Goal: Book appointment/travel/reservation

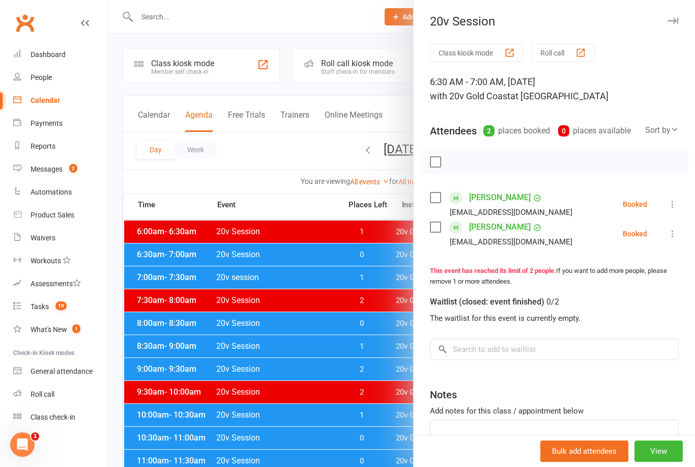
click at [380, 405] on div at bounding box center [401, 233] width 587 height 467
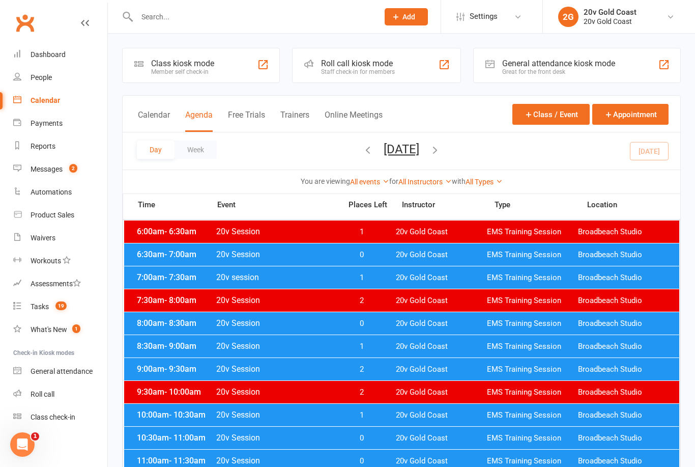
click at [419, 150] on button "[DATE]" at bounding box center [402, 149] width 36 height 14
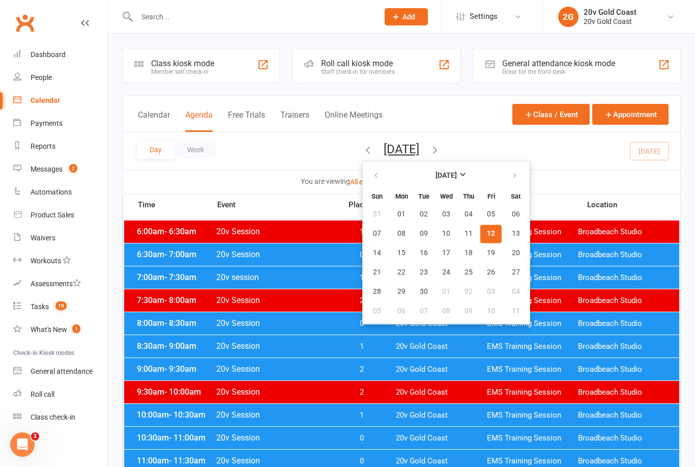
click at [604, 160] on div "Day Week [DATE] [DATE] Sun Mon Tue Wed Thu Fri Sat 31 01 02 03 04 05 06 07 08 0…" at bounding box center [402, 150] width 558 height 37
click at [481, 254] on button "19" at bounding box center [491, 253] width 21 height 18
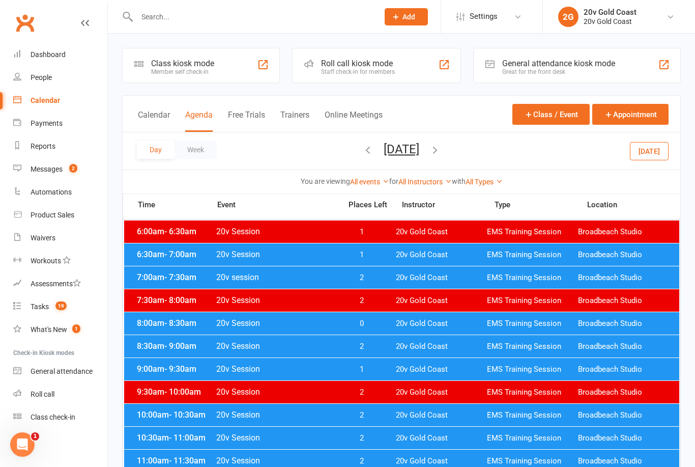
click at [485, 260] on div "6:30am - 7:00am 20v Session 1 20v Gold Coast EMS Training Session Broadbeach St…" at bounding box center [401, 254] width 555 height 22
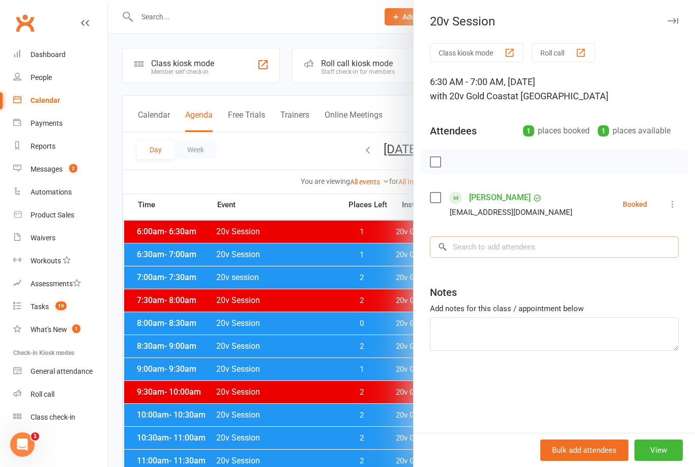
click at [503, 257] on input "search" at bounding box center [554, 246] width 249 height 21
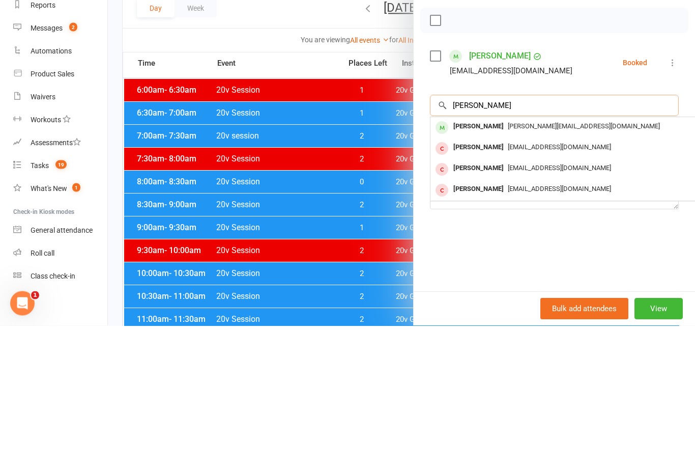
type input "[PERSON_NAME]"
click at [570, 259] on div "[PERSON_NAME] [PERSON_NAME][EMAIL_ADDRESS][DOMAIN_NAME]" at bounding box center [583, 269] width 304 height 21
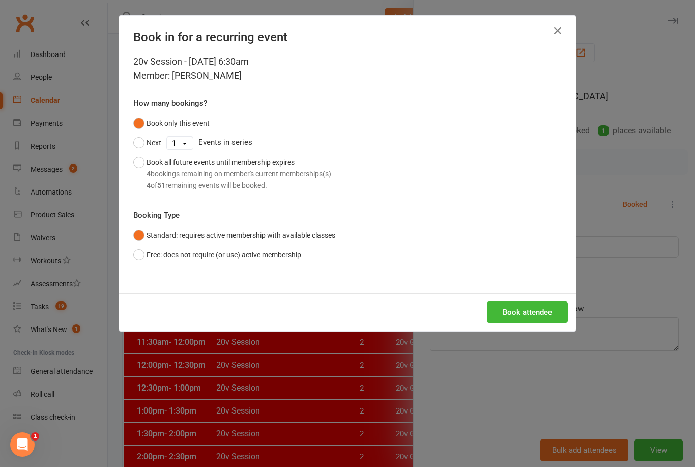
click at [152, 167] on div "Book all future events until membership expires 4 bookings remaining on member'…" at bounding box center [239, 174] width 185 height 34
click at [542, 306] on button "Book attendee" at bounding box center [527, 311] width 81 height 21
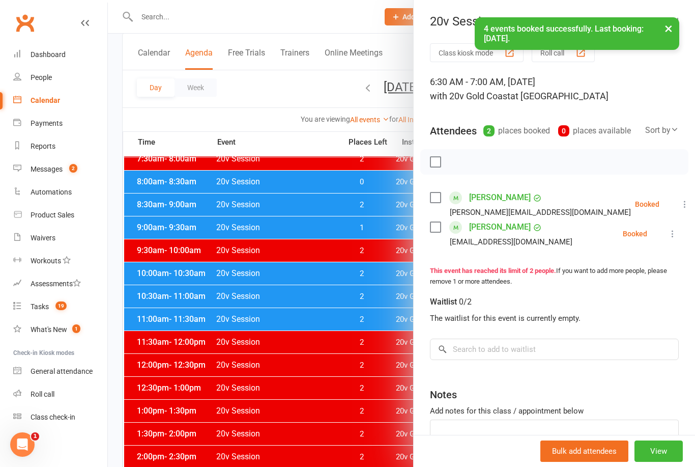
click at [372, 369] on div at bounding box center [401, 233] width 587 height 467
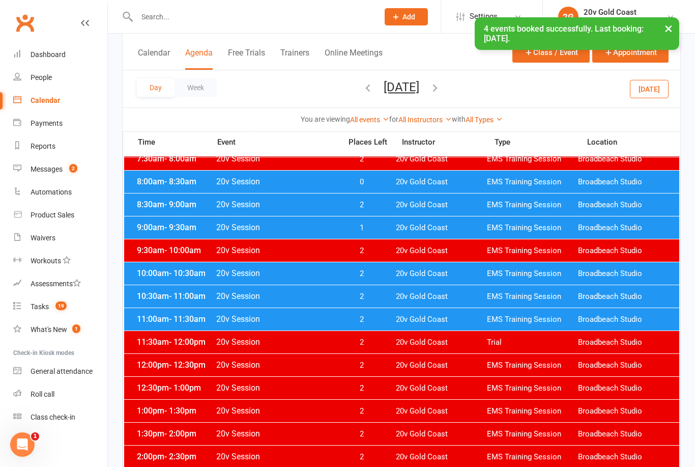
click at [419, 93] on button "[DATE]" at bounding box center [402, 87] width 36 height 14
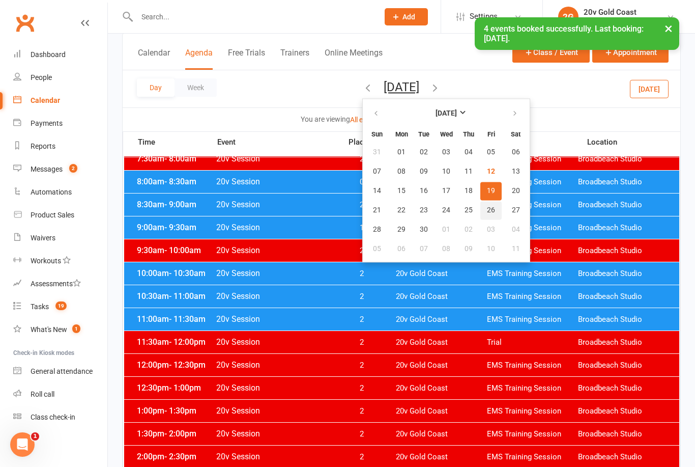
click at [481, 215] on button "26" at bounding box center [491, 210] width 21 height 18
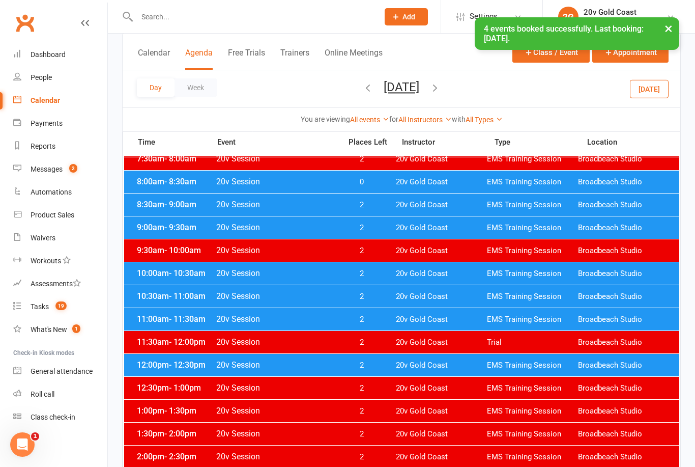
click at [492, 186] on span "EMS Training Session" at bounding box center [532, 182] width 91 height 10
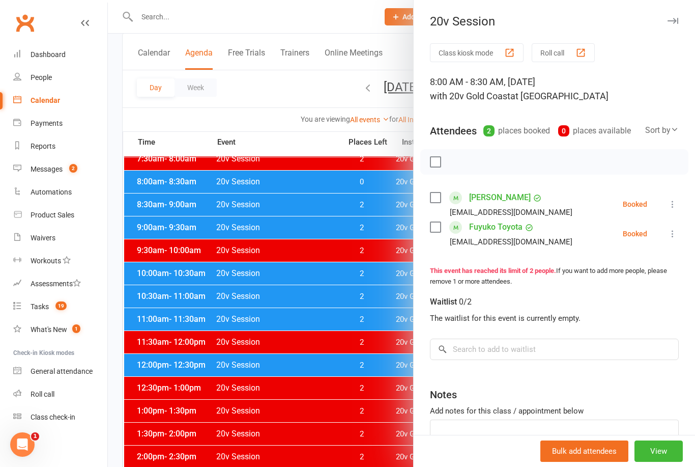
click at [345, 380] on div at bounding box center [401, 233] width 587 height 467
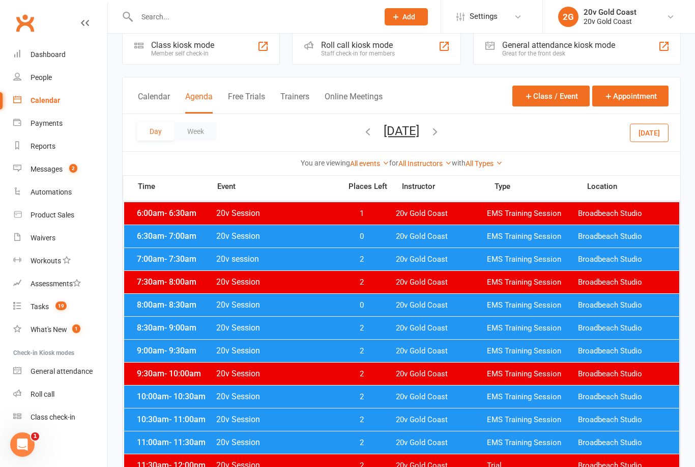
scroll to position [0, 0]
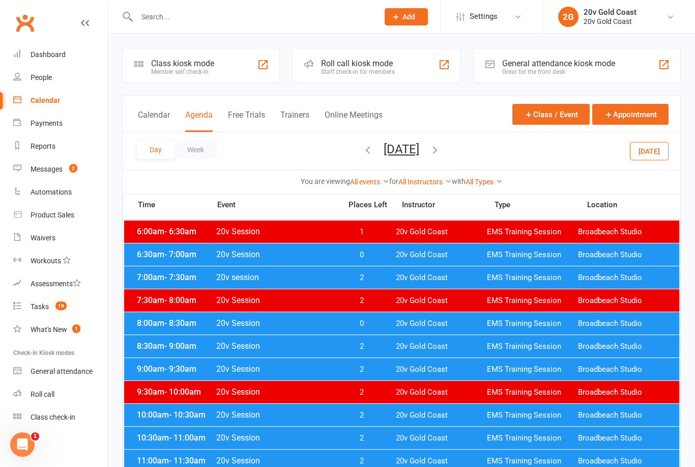
click at [437, 259] on span "20v Gold Coast" at bounding box center [441, 255] width 91 height 10
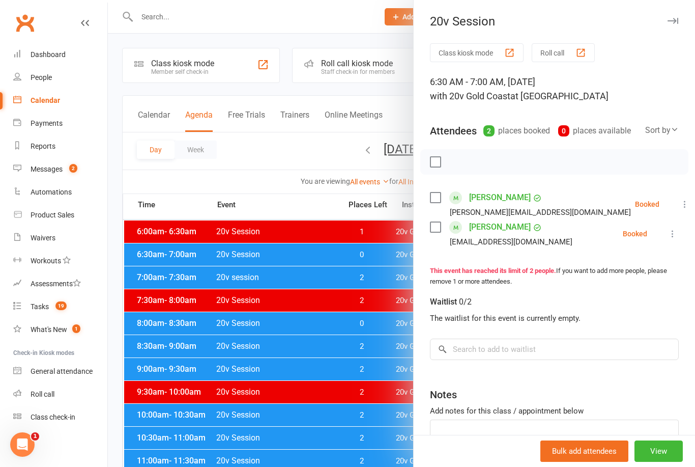
click at [337, 389] on div at bounding box center [401, 233] width 587 height 467
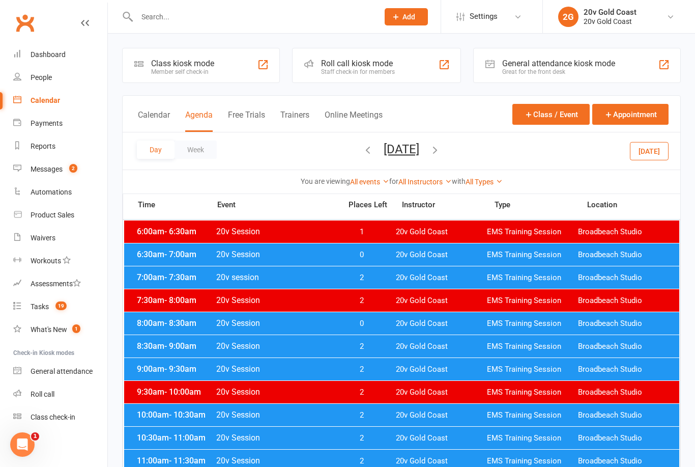
click at [399, 135] on div "Day Week [DATE] [DATE] Sun Mon Tue Wed Thu Fri Sat 31 01 02 03 04 05 06 07 08 0…" at bounding box center [402, 150] width 558 height 37
click at [419, 153] on button "[DATE]" at bounding box center [402, 149] width 36 height 14
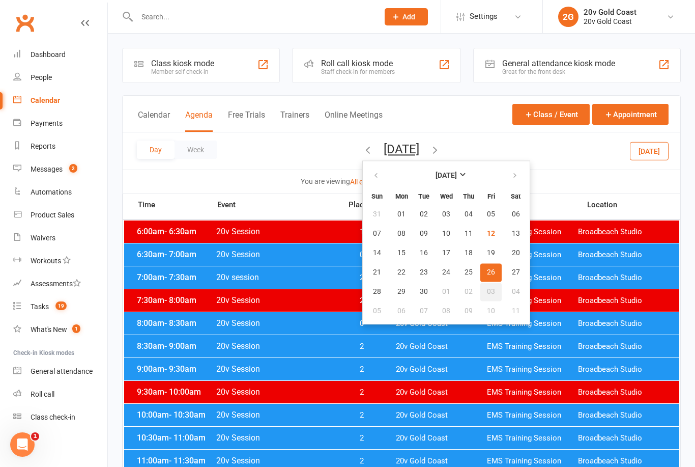
click at [487, 289] on span "03" at bounding box center [491, 292] width 8 height 8
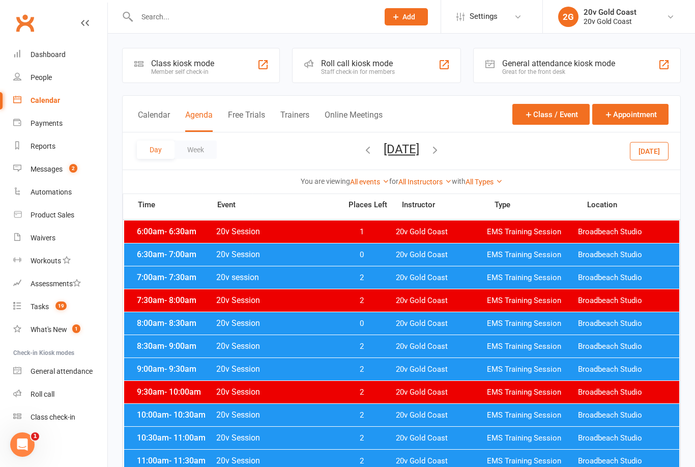
click at [388, 334] on div at bounding box center [401, 414] width 555 height 389
click at [416, 258] on span "20v Gold Coast" at bounding box center [441, 255] width 91 height 10
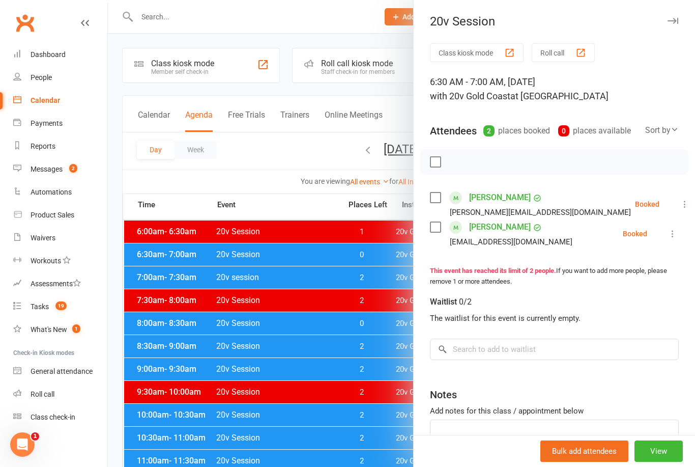
click at [324, 407] on div at bounding box center [401, 233] width 587 height 467
